Goal: Information Seeking & Learning: Find specific page/section

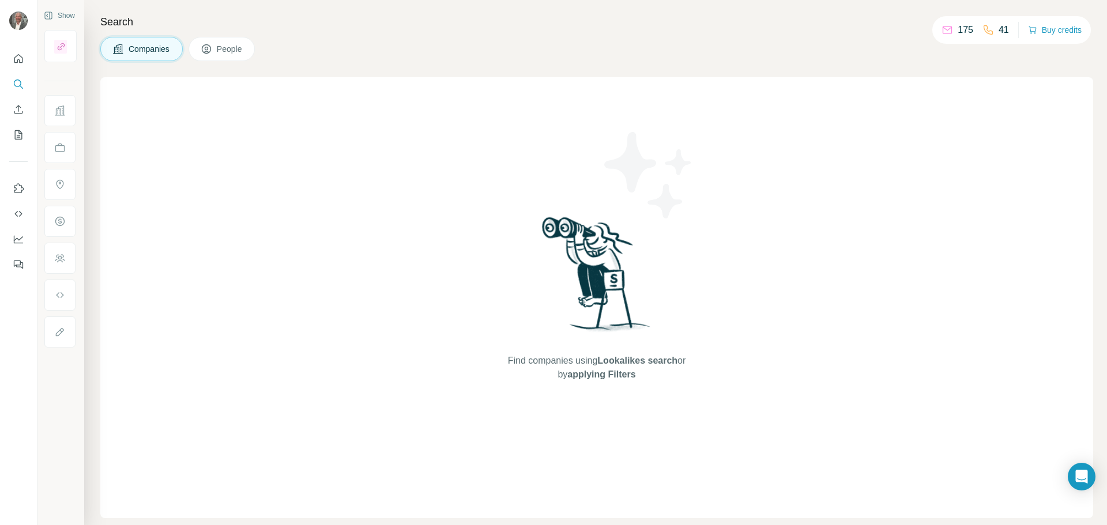
click at [959, 29] on p "175" at bounding box center [966, 30] width 16 height 14
click at [947, 26] on icon at bounding box center [948, 30] width 12 height 12
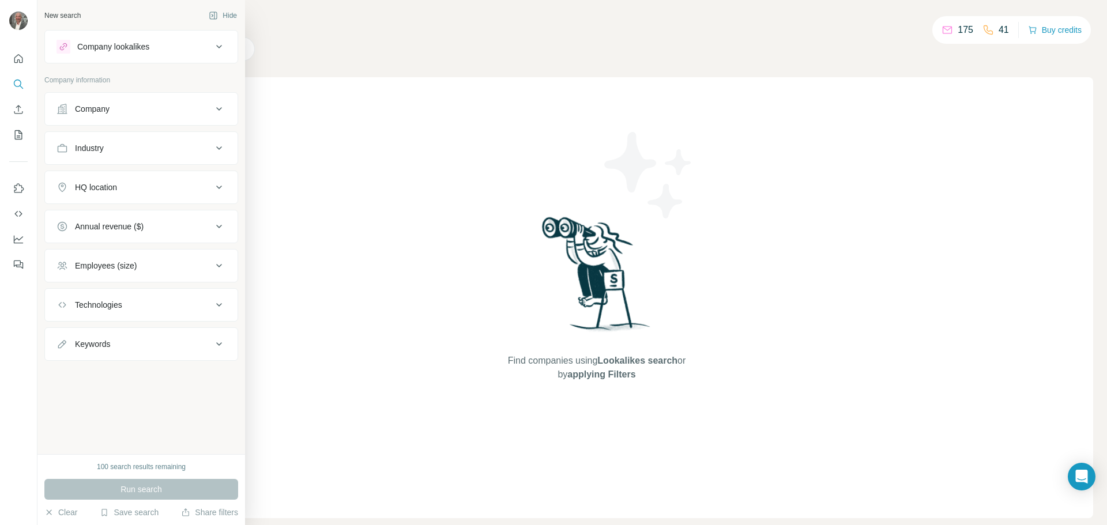
click at [55, 111] on button "Company" at bounding box center [141, 109] width 193 height 28
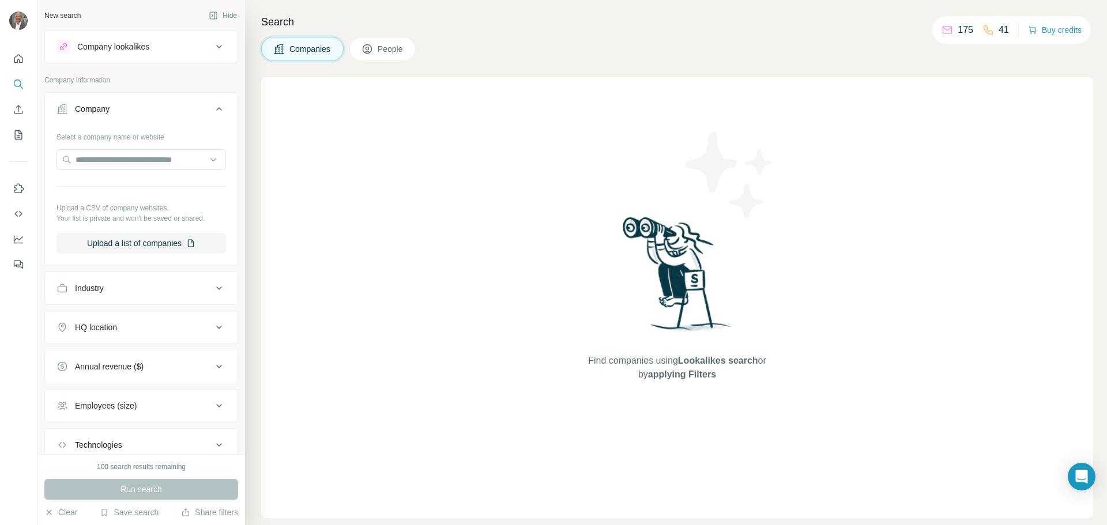
click at [149, 106] on div "Company" at bounding box center [135, 109] width 156 height 12
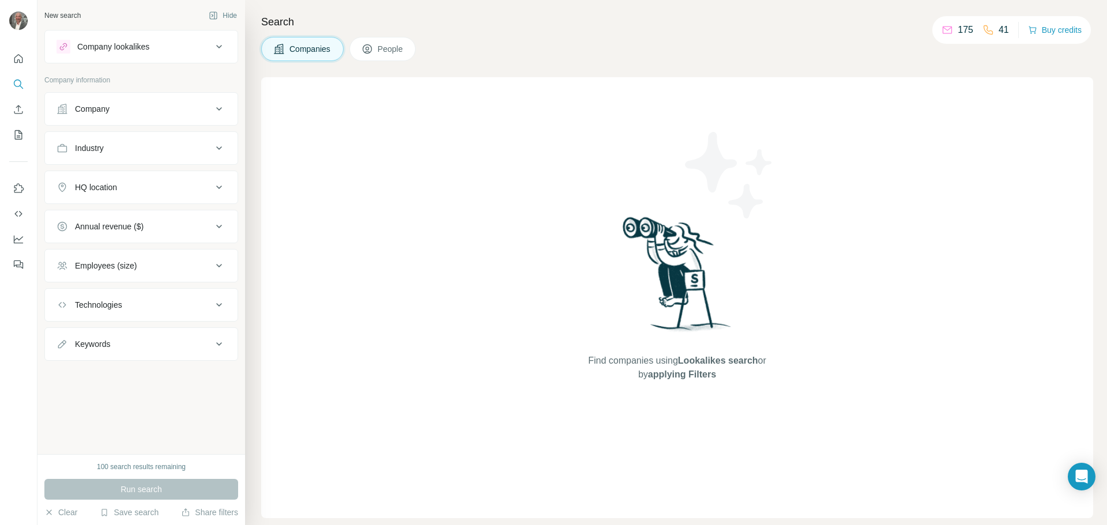
click at [149, 106] on div "Company" at bounding box center [135, 109] width 156 height 12
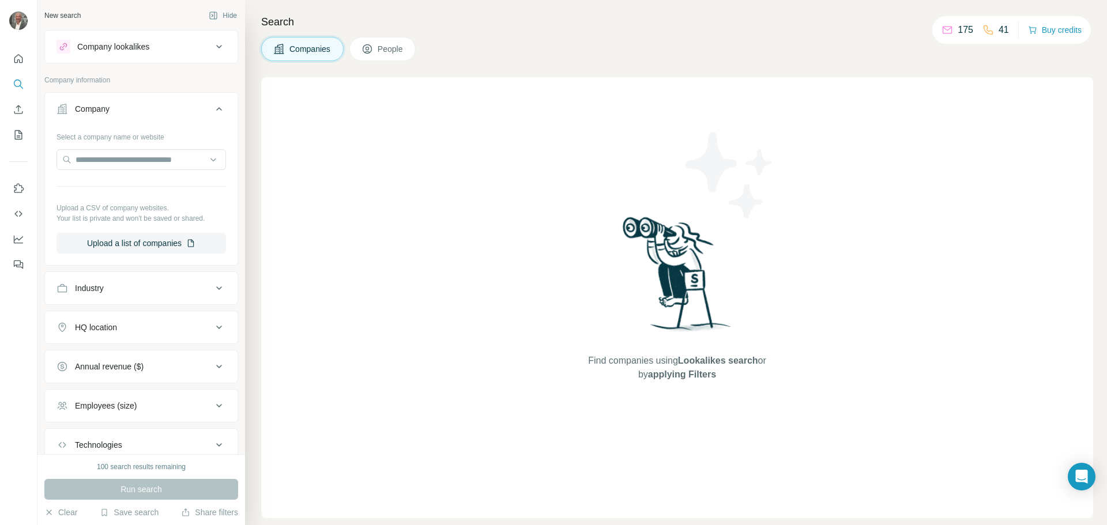
click at [169, 328] on div "HQ location" at bounding box center [135, 328] width 156 height 12
click at [152, 352] on input "text" at bounding box center [142, 356] width 170 height 21
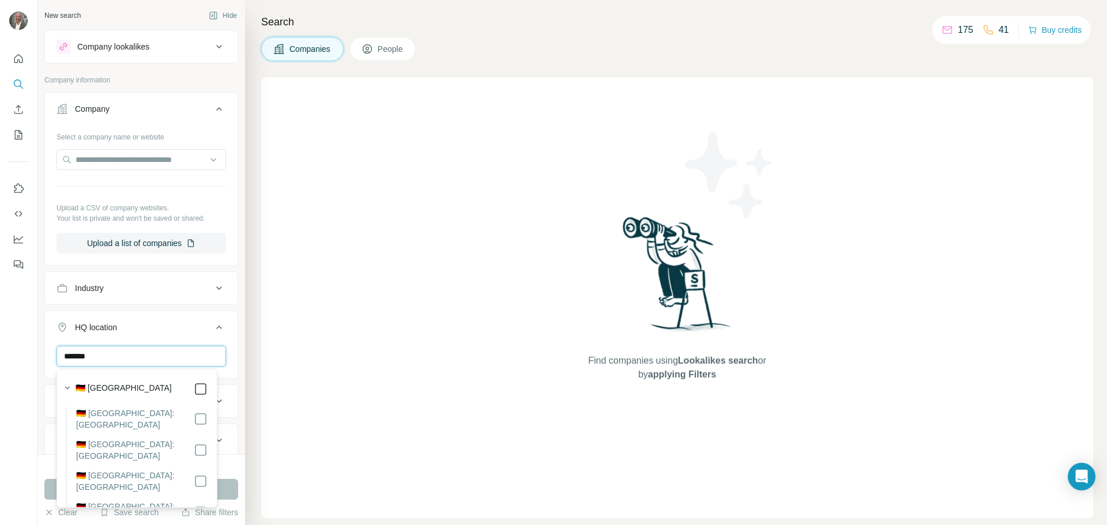
type input "*******"
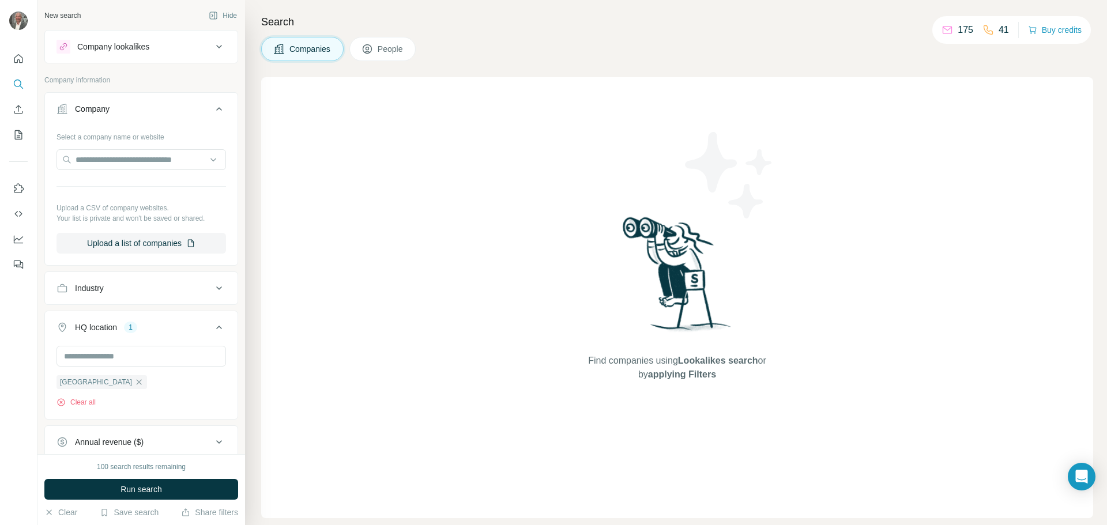
click at [340, 379] on div "Find companies using Lookalikes search or by applying Filters" at bounding box center [677, 297] width 832 height 441
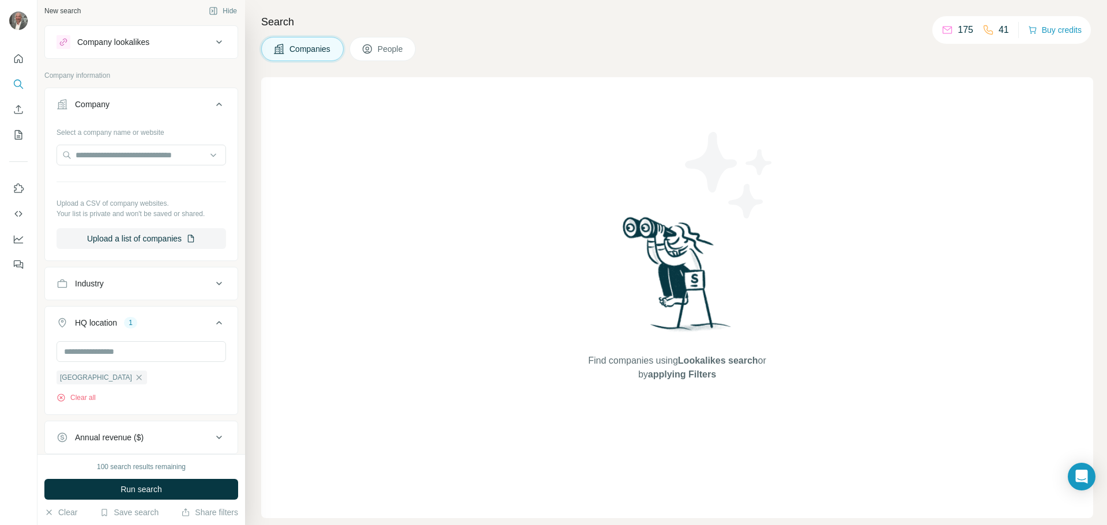
scroll to position [3, 0]
click at [192, 283] on div "Industry" at bounding box center [135, 285] width 156 height 12
click at [149, 311] on input at bounding box center [135, 313] width 142 height 13
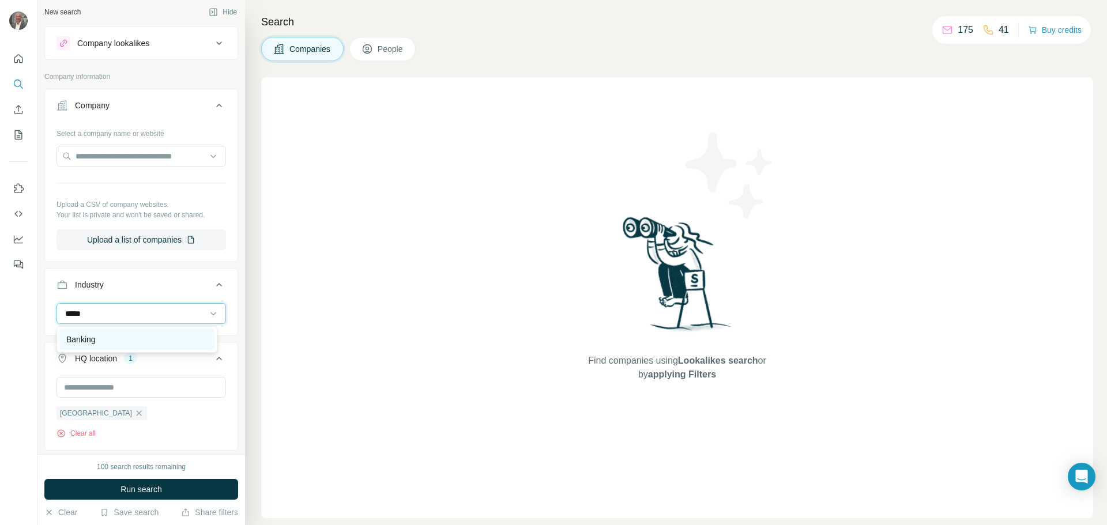
type input "*****"
click at [111, 333] on div "Banking" at bounding box center [136, 339] width 155 height 21
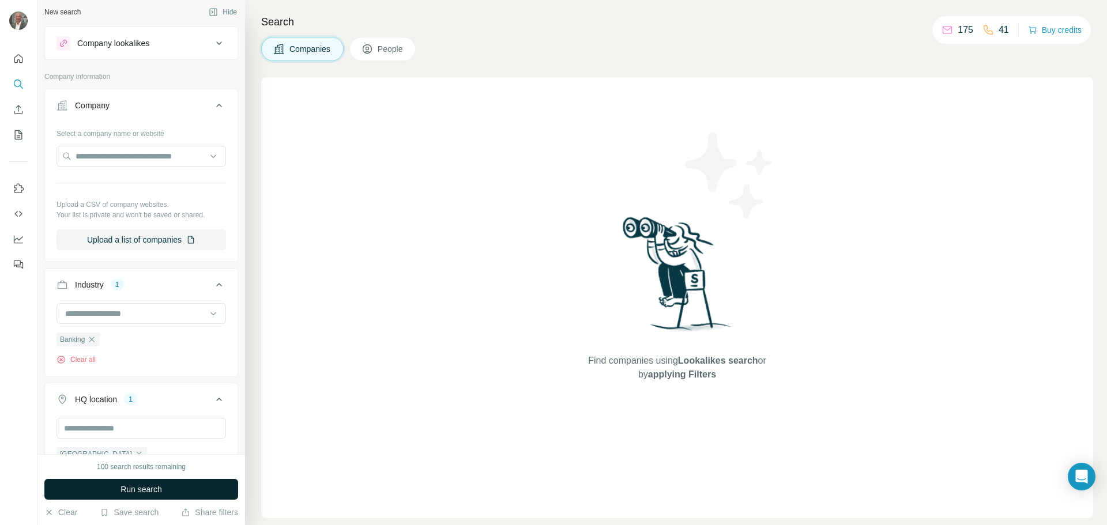
click at [177, 486] on button "Run search" at bounding box center [141, 489] width 194 height 21
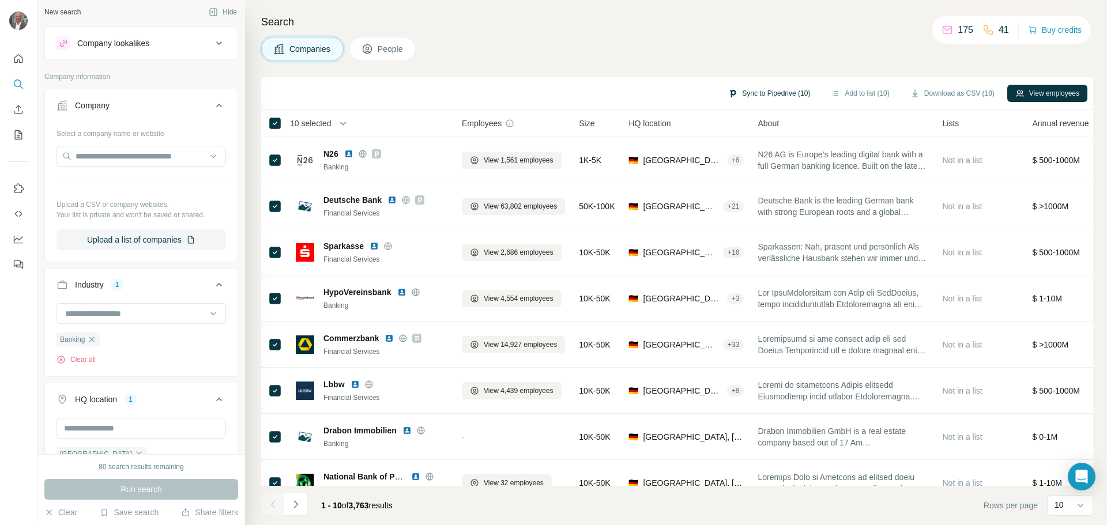
click at [753, 92] on button "Sync to Pipedrive (10)" at bounding box center [769, 93] width 98 height 17
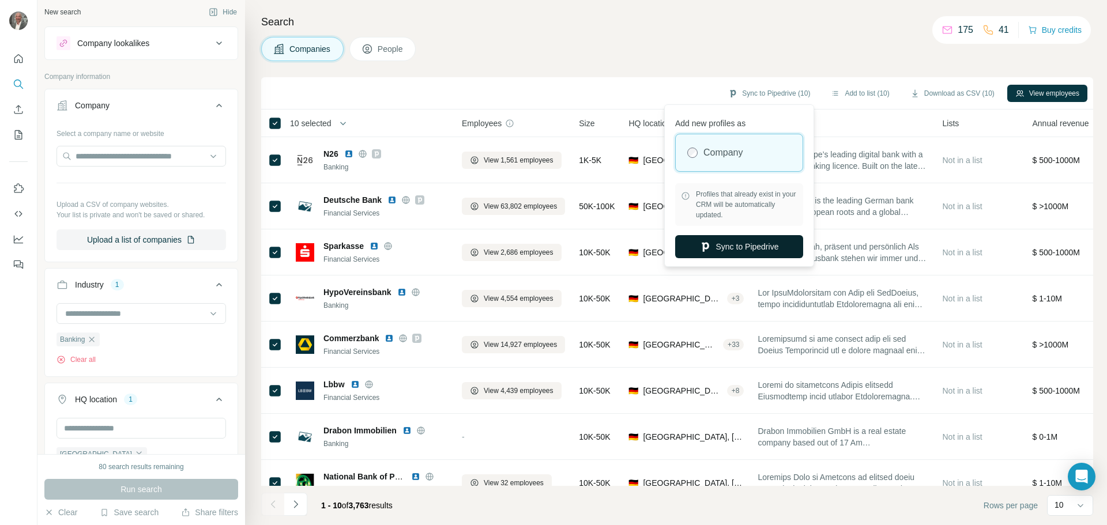
click at [746, 245] on button "Sync to Pipedrive" at bounding box center [739, 246] width 128 height 23
